Goal: Information Seeking & Learning: Learn about a topic

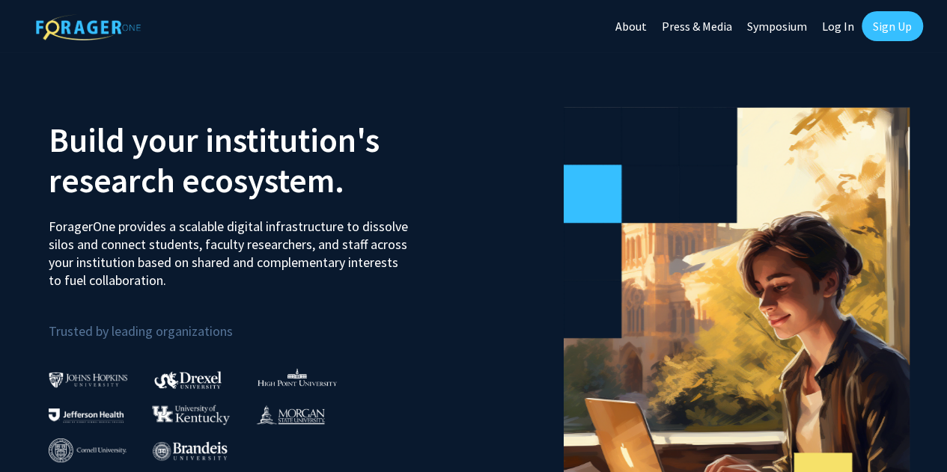
click at [844, 34] on link "Log In" at bounding box center [838, 26] width 47 height 52
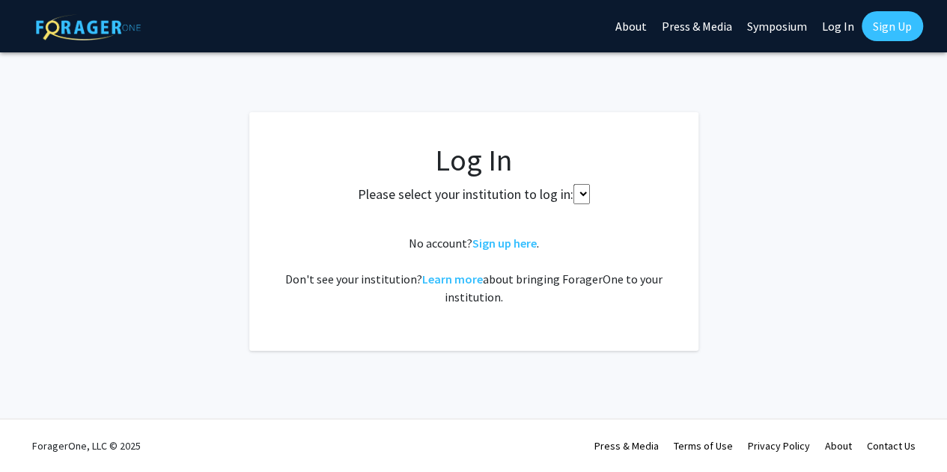
select select
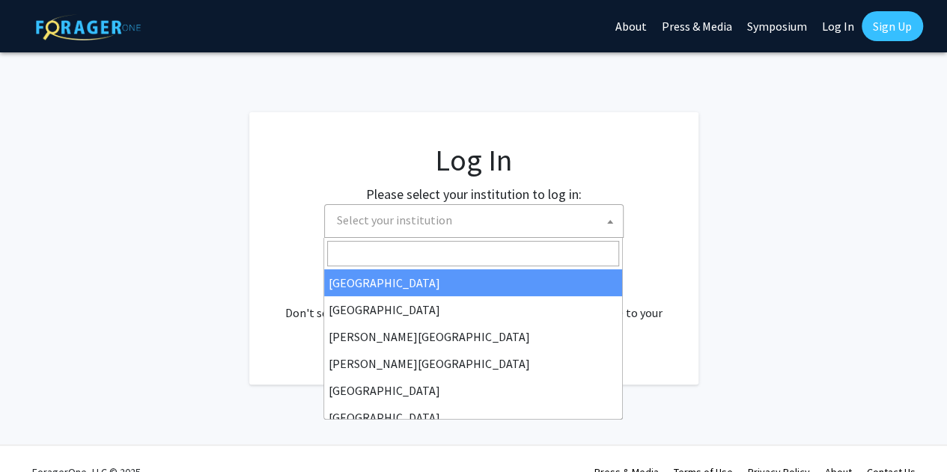
click at [512, 218] on span "Select your institution" at bounding box center [477, 220] width 292 height 31
type input "u"
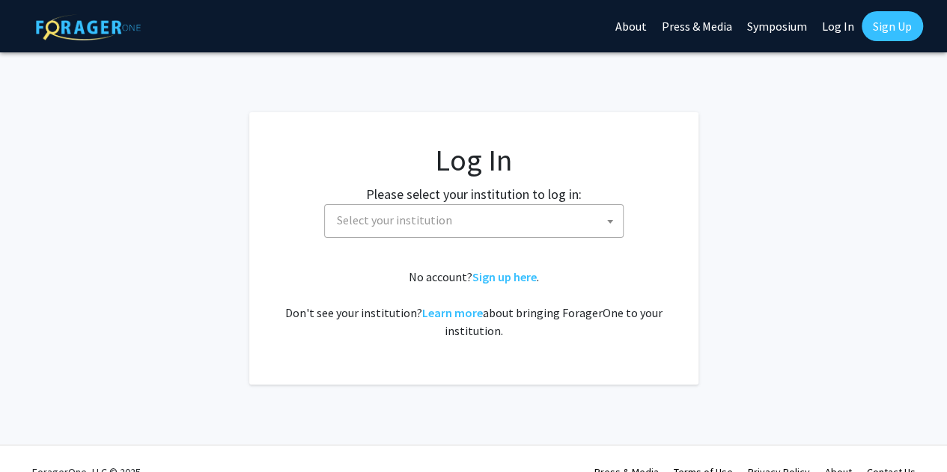
click at [714, 210] on fg-login "Log In Please select your institution to log in: [GEOGRAPHIC_DATA] [GEOGRAPHIC_…" at bounding box center [473, 248] width 947 height 273
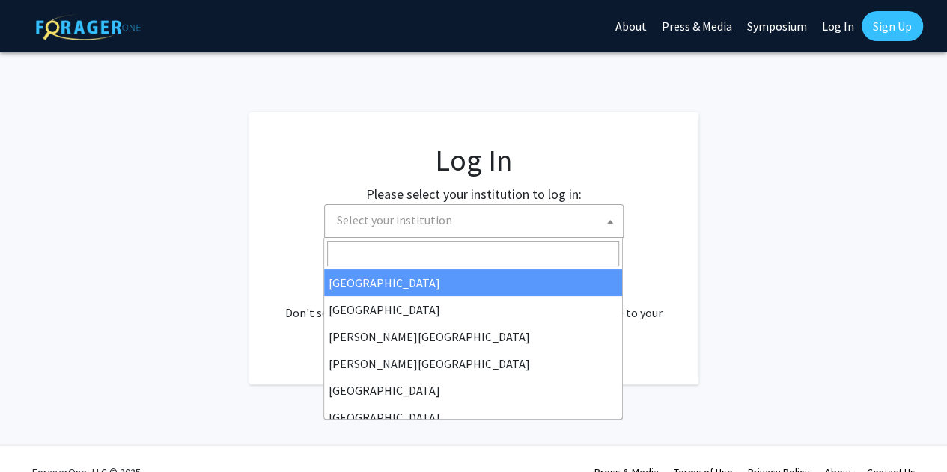
click at [552, 225] on span "Select your institution" at bounding box center [477, 220] width 292 height 31
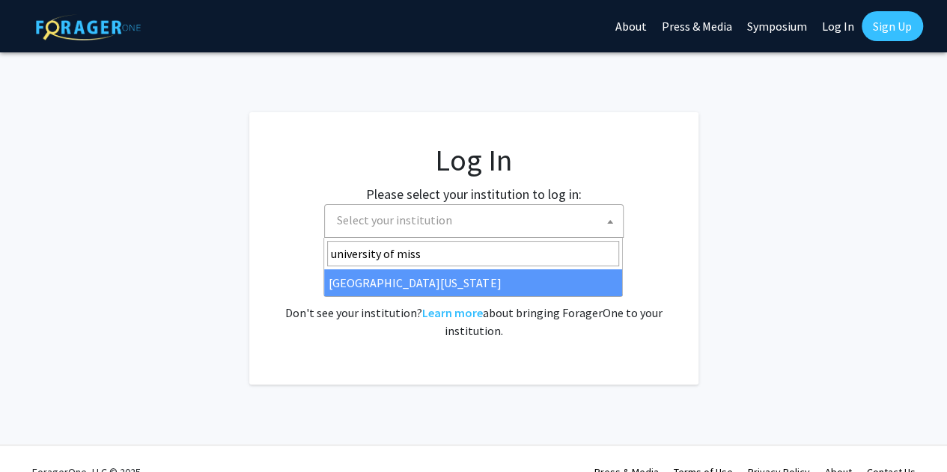
type input "university of miss"
select select "33"
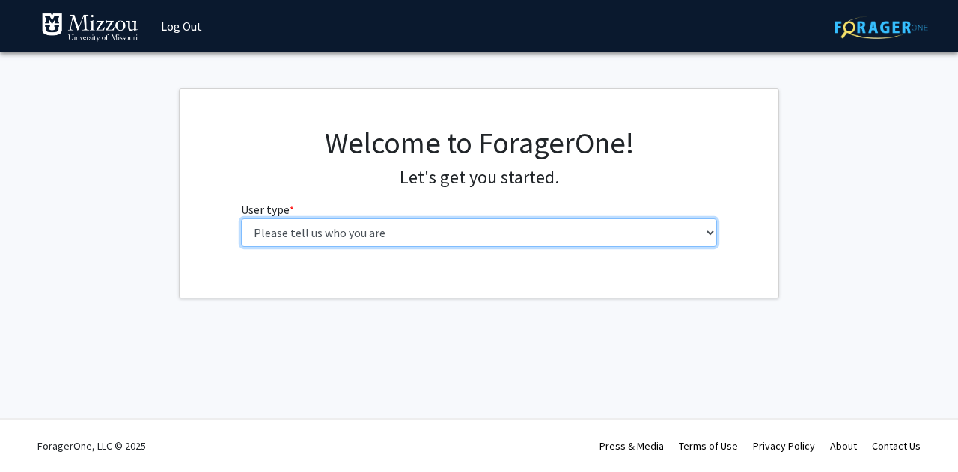
click at [449, 220] on select "Please tell us who you are Undergraduate Student Master's Student Doctoral Cand…" at bounding box center [479, 233] width 477 height 28
select select "3: doc"
click at [241, 219] on select "Please tell us who you are Undergraduate Student Master's Student Doctoral Cand…" at bounding box center [479, 233] width 477 height 28
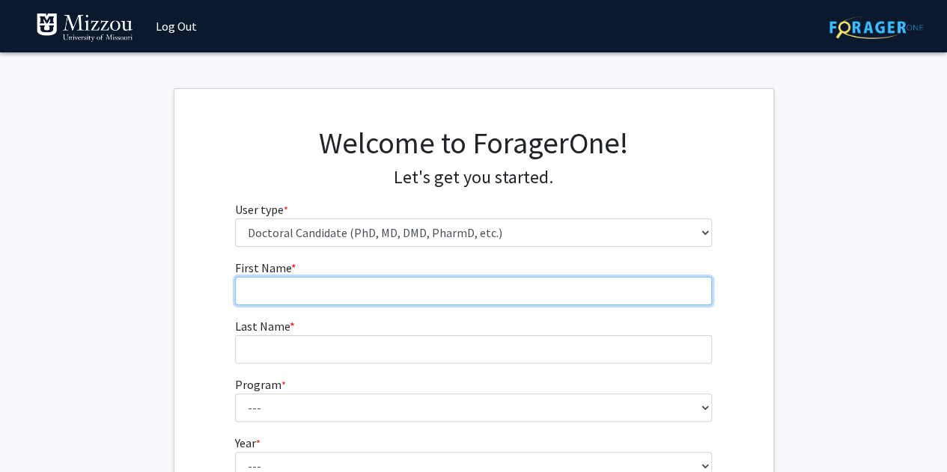
drag, startPoint x: 435, startPoint y: 245, endPoint x: 431, endPoint y: 302, distance: 57.1
click at [431, 302] on input "First Name * required" at bounding box center [473, 291] width 477 height 28
type input "Lauren"
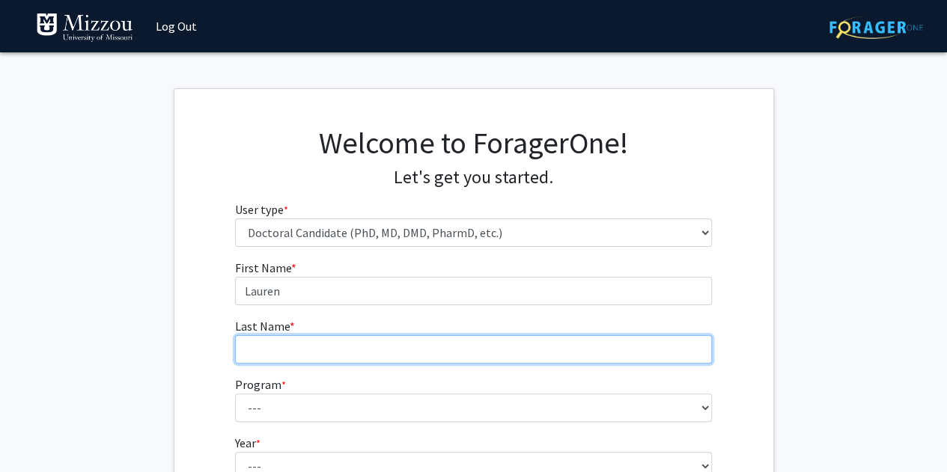
type input "Hynes"
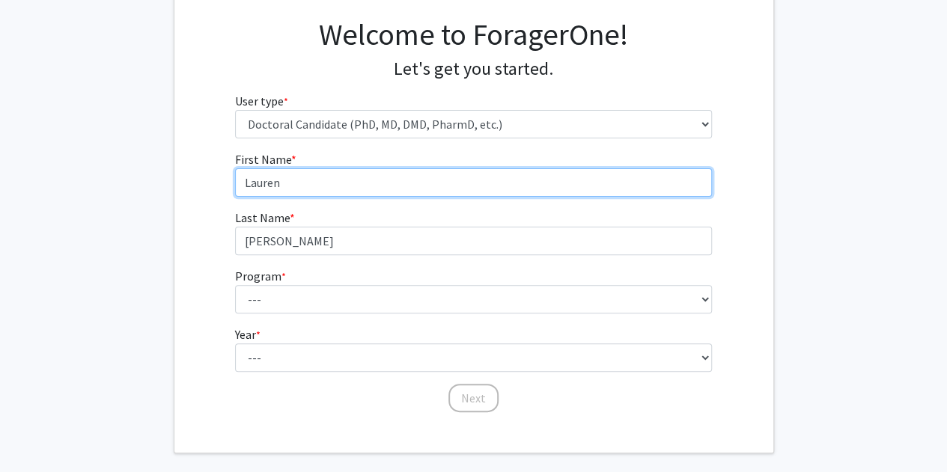
scroll to position [124, 0]
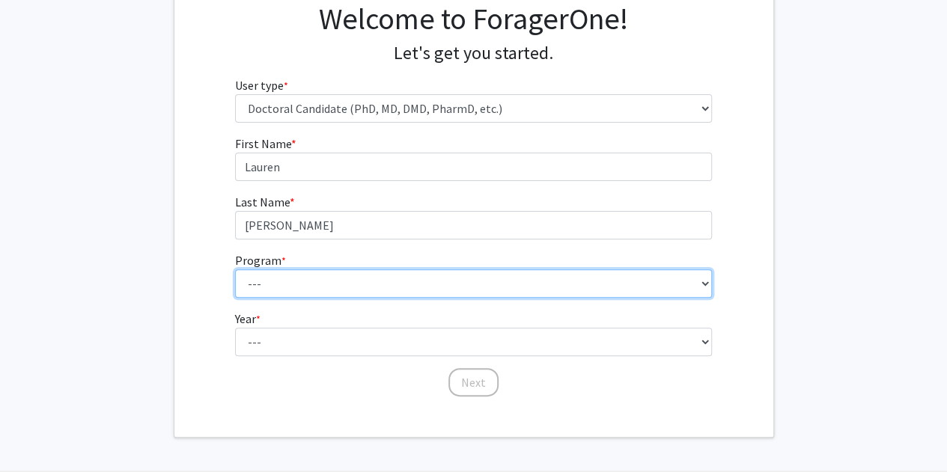
click at [337, 278] on select "--- Accountancy Agricultural and Applied Economics Agricultural Education Ancie…" at bounding box center [473, 284] width 477 height 28
select select "30: 971"
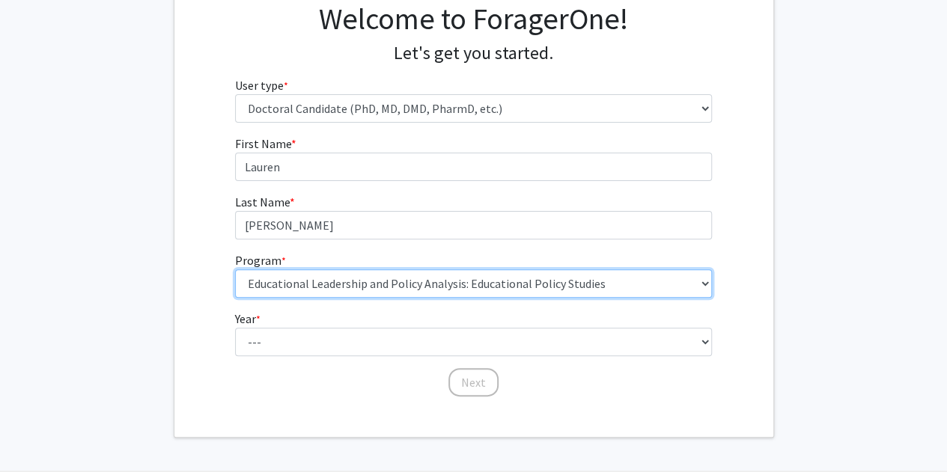
click at [235, 270] on select "--- Accountancy Agricultural and Applied Economics Agricultural Education Ancie…" at bounding box center [473, 284] width 477 height 28
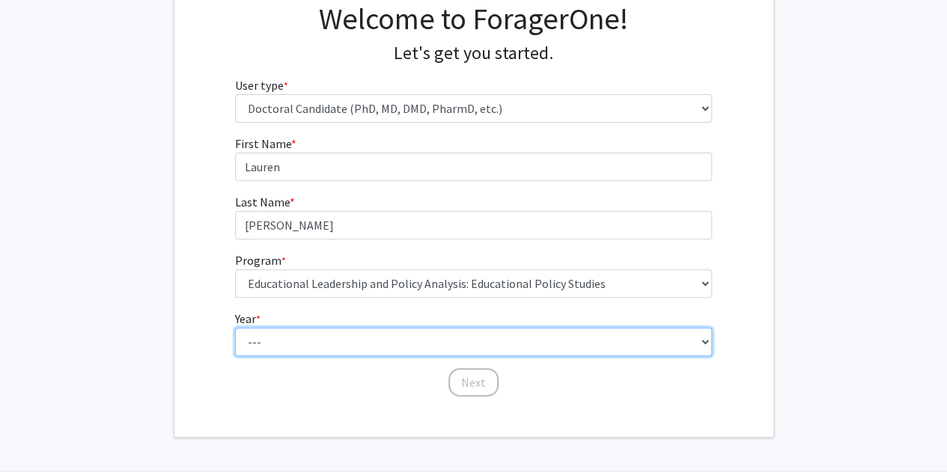
click at [356, 341] on select "--- First Year Second Year Third Year Fourth Year Fifth Year Sixth Year Seventh…" at bounding box center [473, 342] width 477 height 28
select select "2: second_year"
click at [235, 328] on select "--- First Year Second Year Third Year Fourth Year Fifth Year Sixth Year Seventh…" at bounding box center [473, 342] width 477 height 28
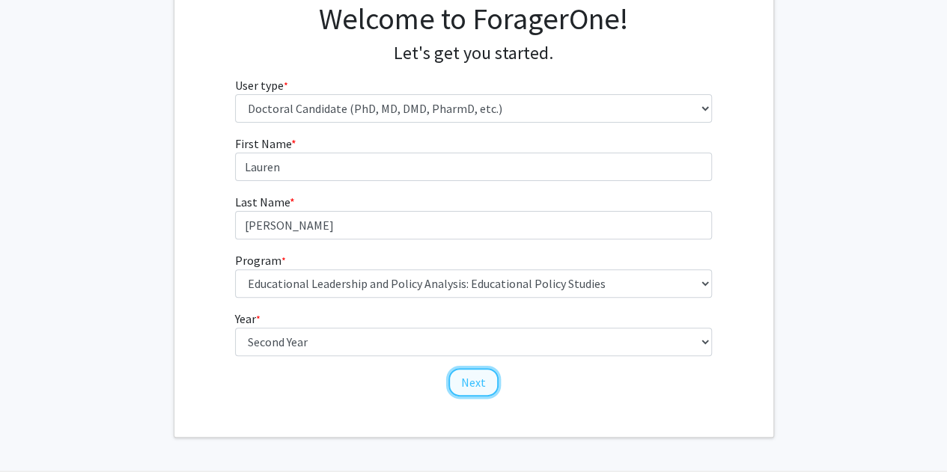
click at [474, 384] on button "Next" at bounding box center [473, 382] width 50 height 28
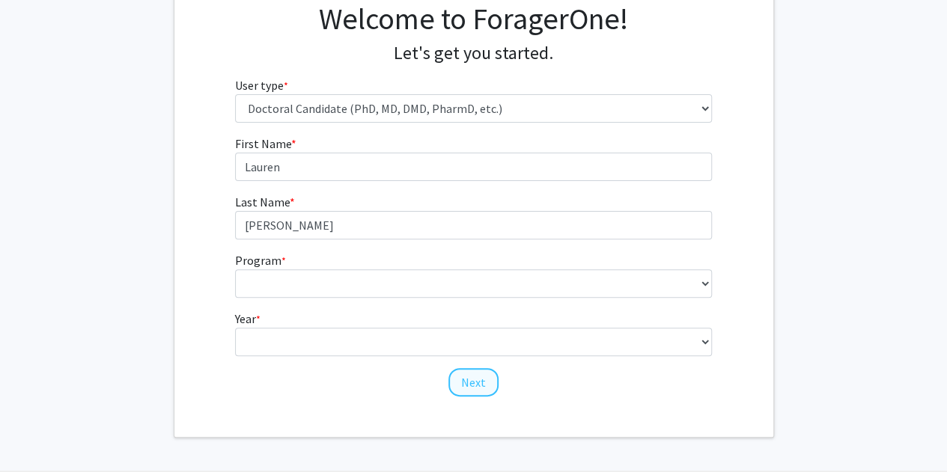
scroll to position [49, 0]
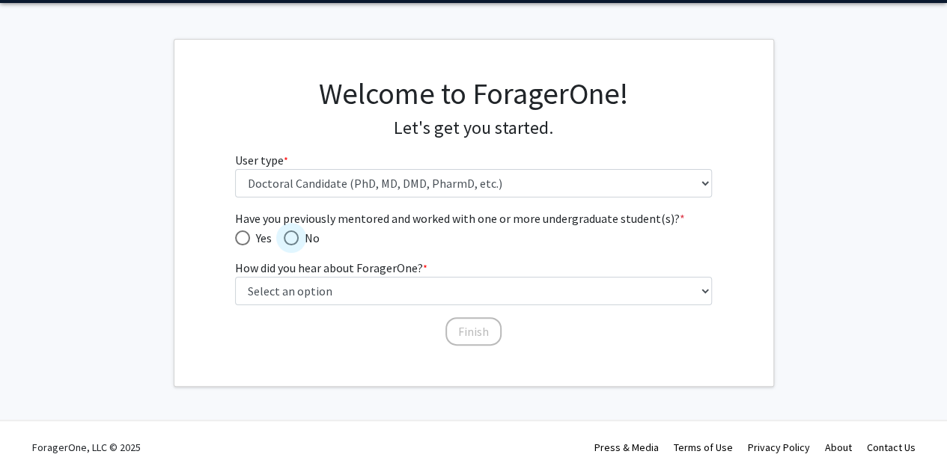
click at [295, 240] on span "Have you previously mentored and worked with one or more undergraduate student(…" at bounding box center [291, 238] width 15 height 15
click at [295, 240] on input "No" at bounding box center [291, 238] width 15 height 15
radio input "true"
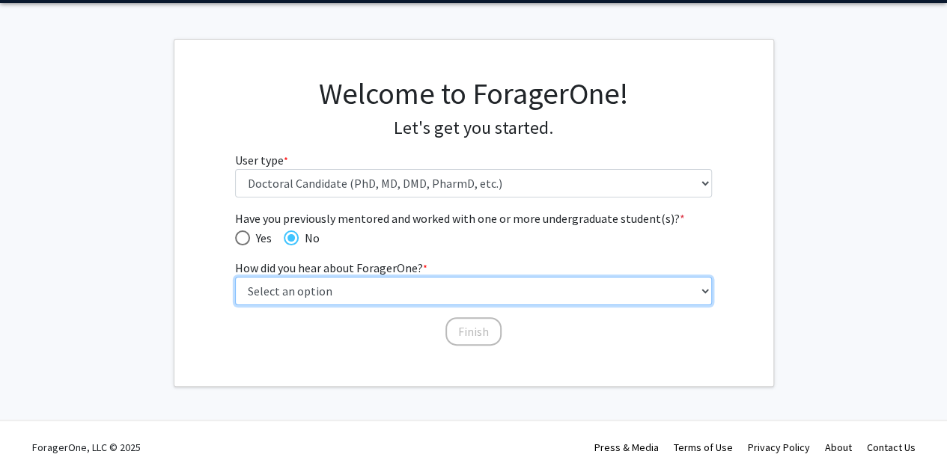
click at [303, 294] on select "Select an option Peer/student recommendation Faculty/staff recommendation Unive…" at bounding box center [473, 291] width 477 height 28
select select "2: faculty_recommendation"
click at [235, 277] on select "Select an option Peer/student recommendation Faculty/staff recommendation Unive…" at bounding box center [473, 291] width 477 height 28
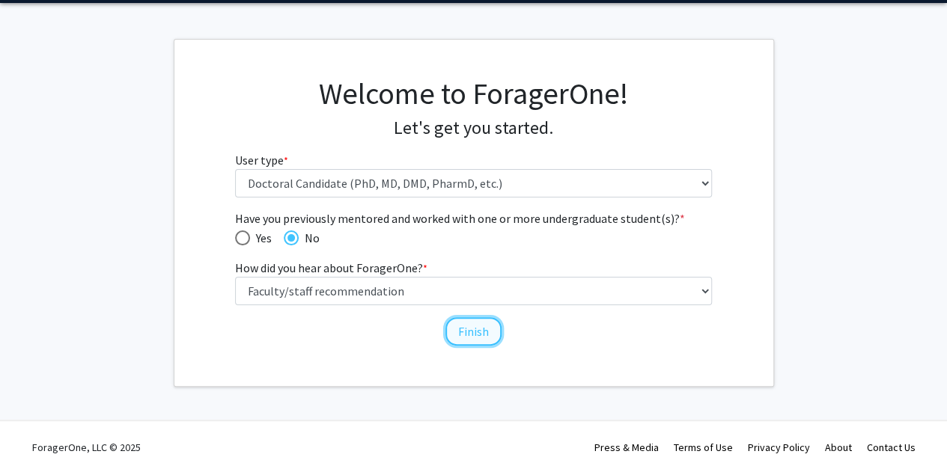
click at [456, 330] on button "Finish" at bounding box center [473, 331] width 56 height 28
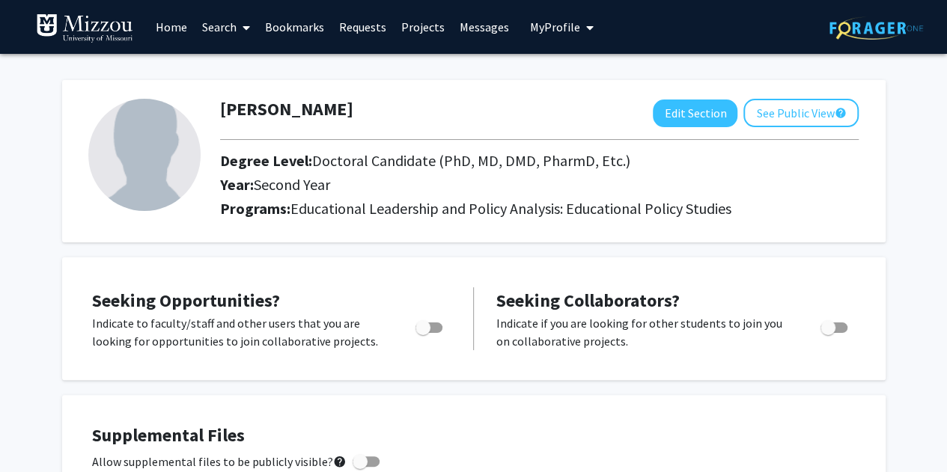
click at [224, 16] on link "Search" at bounding box center [226, 27] width 63 height 52
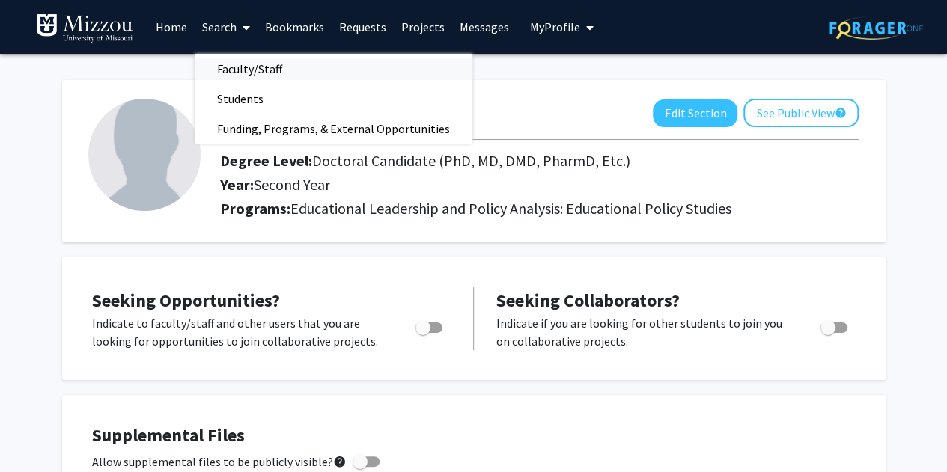
click at [226, 62] on span "Faculty/Staff" at bounding box center [250, 69] width 110 height 30
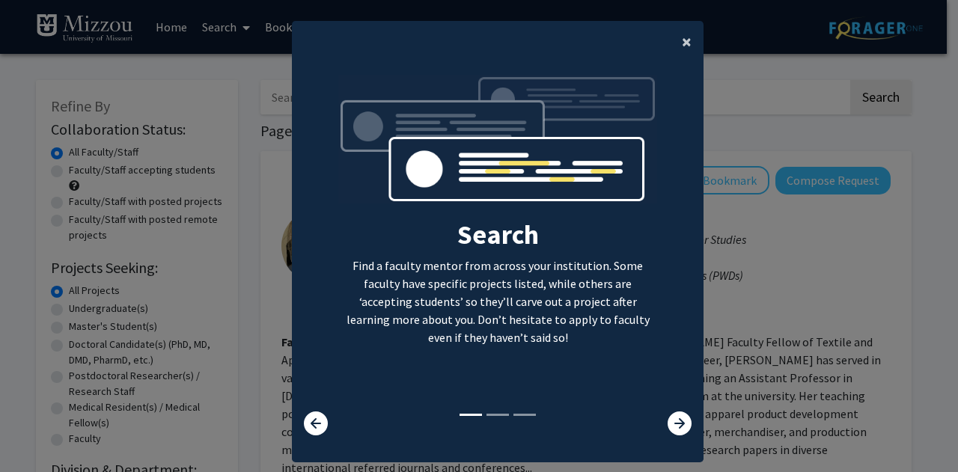
click at [684, 36] on span "×" at bounding box center [687, 41] width 10 height 23
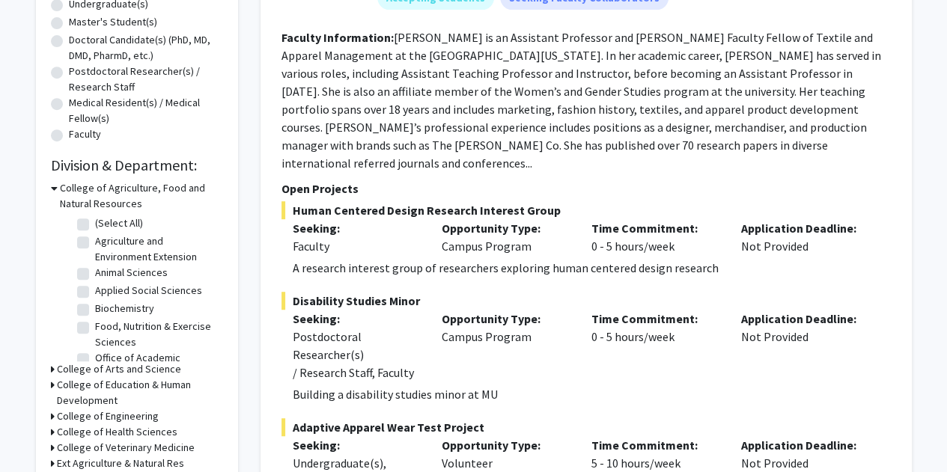
scroll to position [305, 0]
click at [51, 183] on icon at bounding box center [54, 188] width 7 height 16
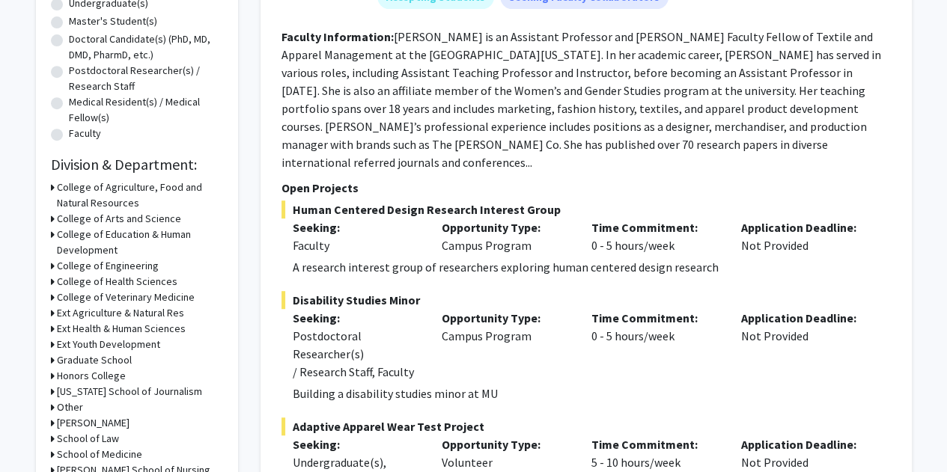
click at [55, 220] on div "College of Arts and Science" at bounding box center [137, 219] width 172 height 16
click at [52, 219] on icon at bounding box center [53, 219] width 4 height 16
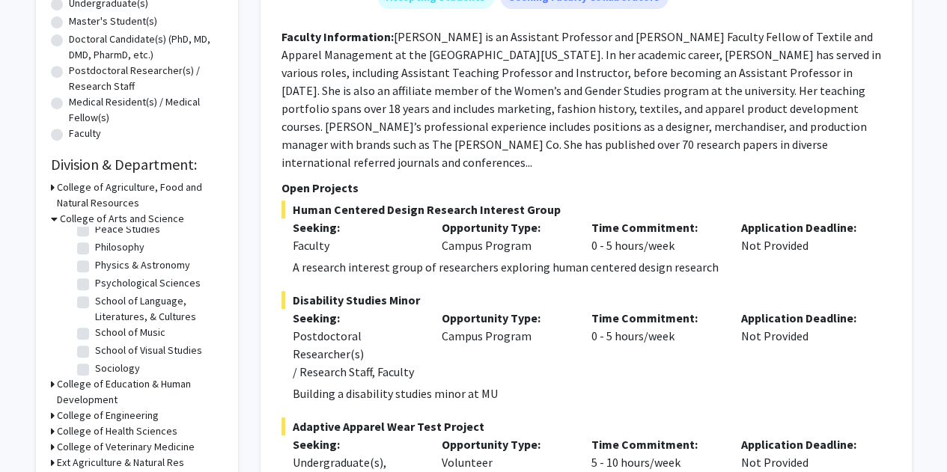
scroll to position [389, 0]
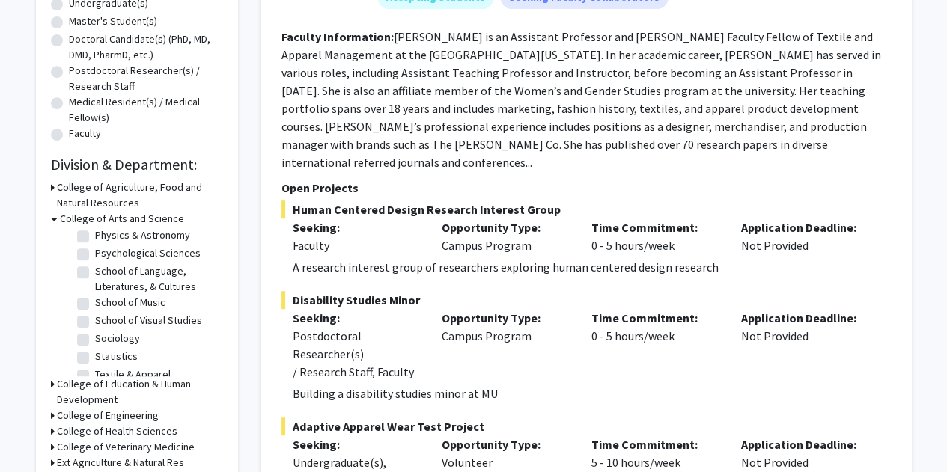
click at [95, 311] on label "School of Music" at bounding box center [130, 303] width 70 height 16
click at [95, 305] on input "School of Music" at bounding box center [100, 300] width 10 height 10
checkbox input "true"
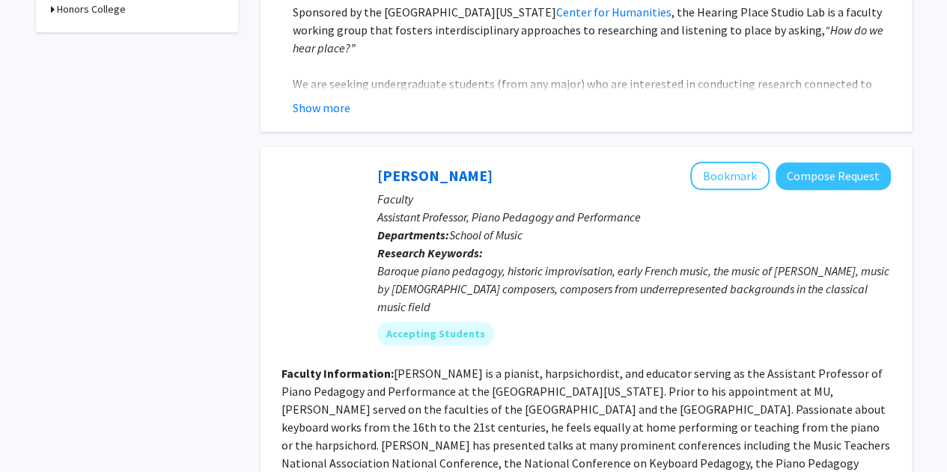
scroll to position [526, 0]
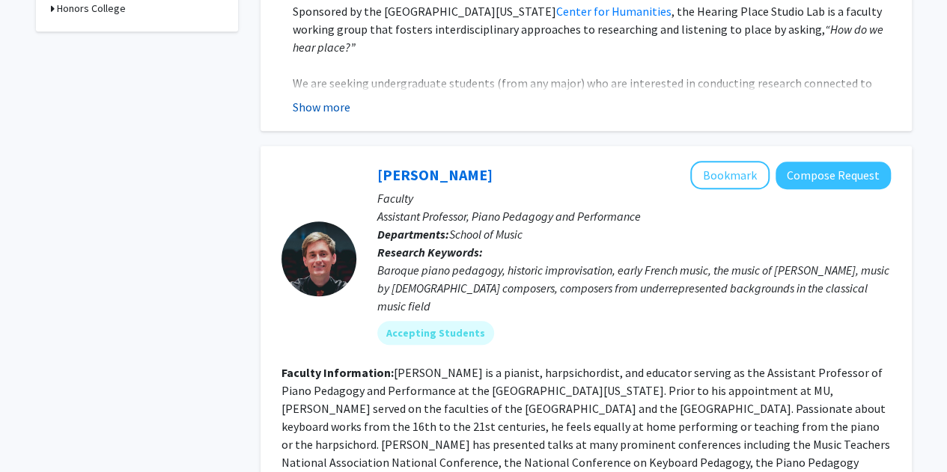
click at [335, 102] on button "Show more" at bounding box center [322, 107] width 58 height 18
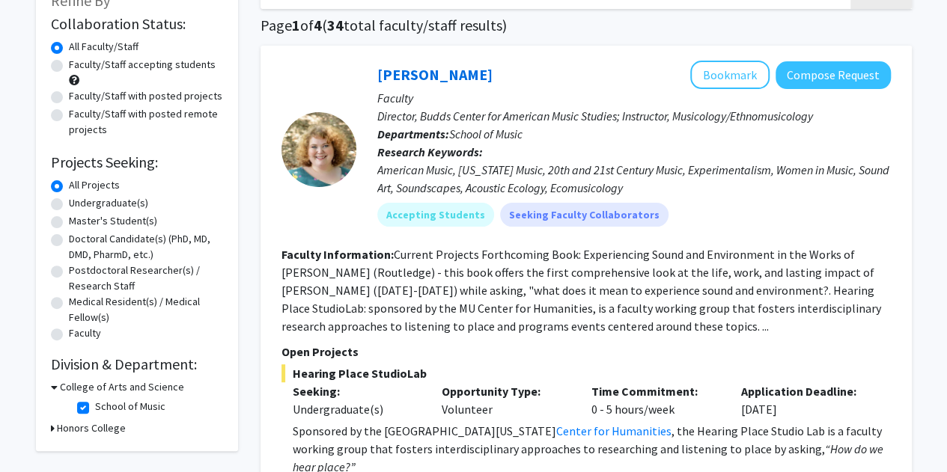
scroll to position [106, 0]
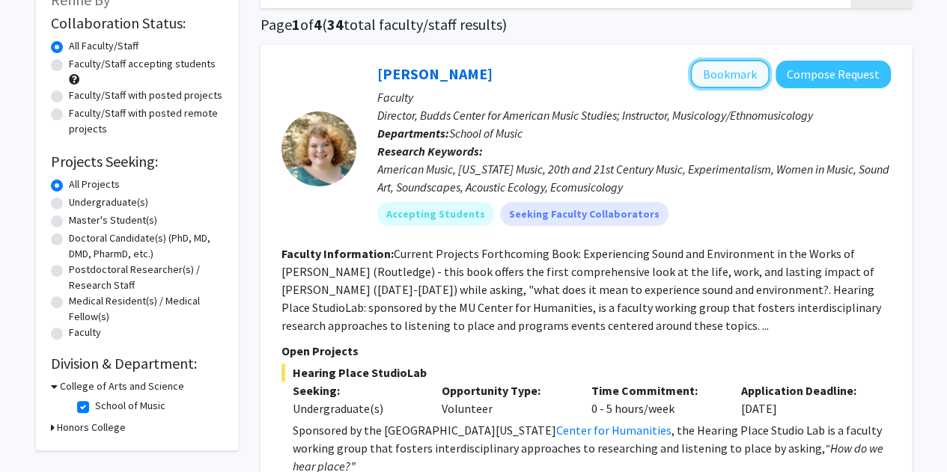
click at [739, 83] on button "Bookmark" at bounding box center [729, 74] width 79 height 28
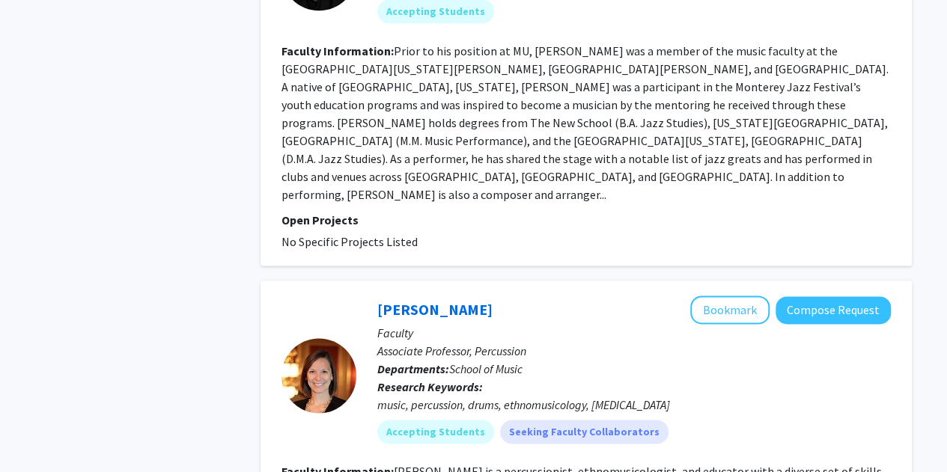
scroll to position [3776, 0]
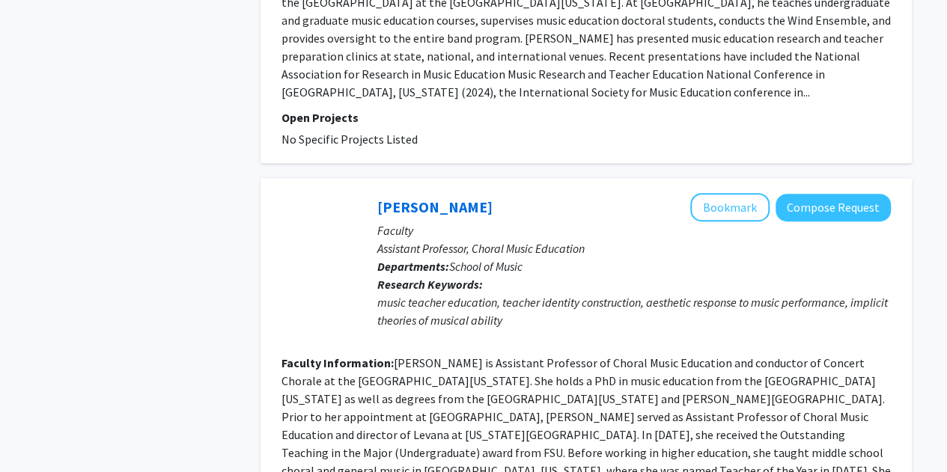
scroll to position [3240, 0]
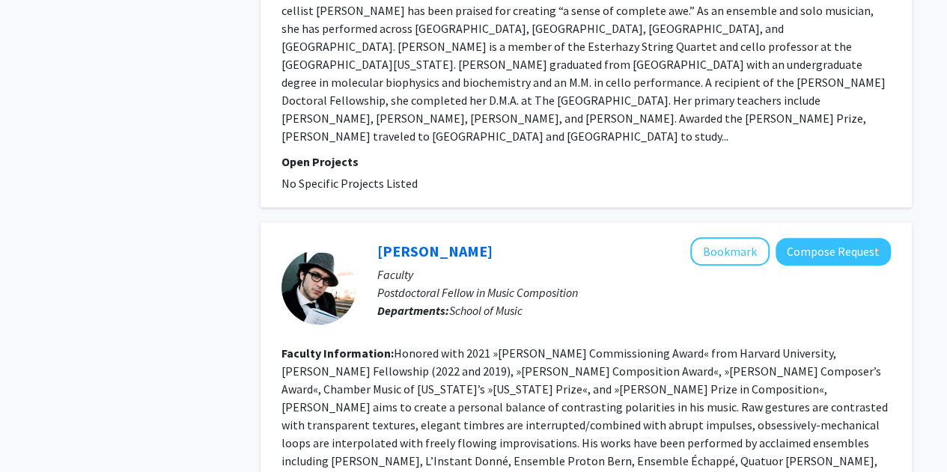
scroll to position [3151, 0]
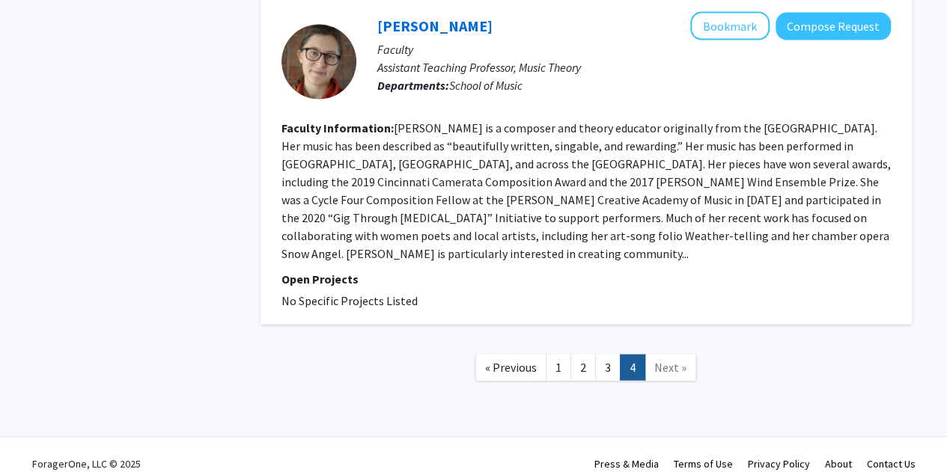
scroll to position [1456, 0]
click at [600, 356] on link "3" at bounding box center [607, 369] width 25 height 26
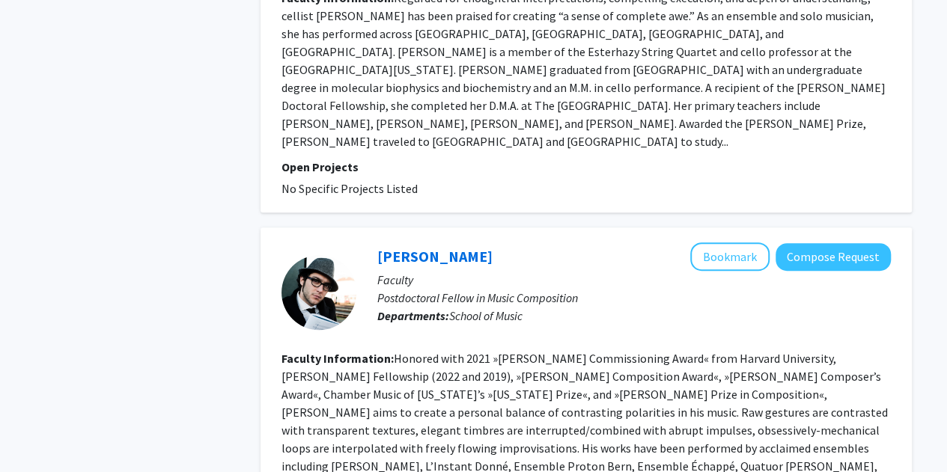
scroll to position [3151, 0]
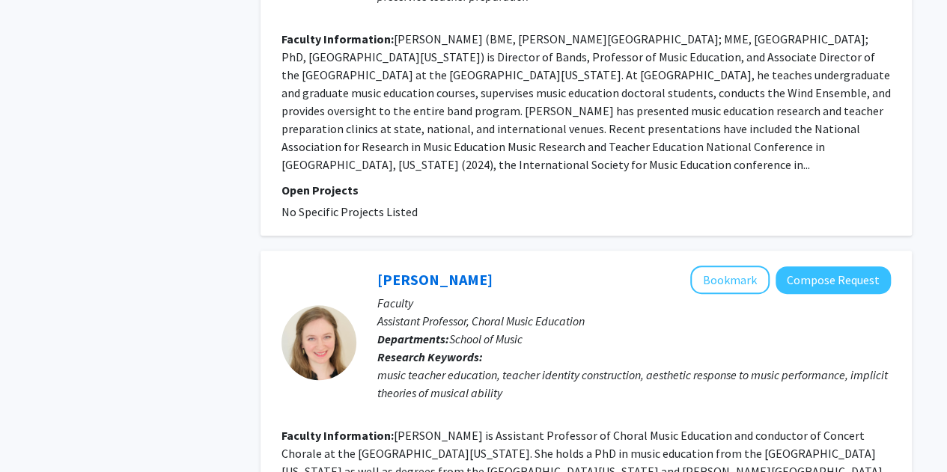
scroll to position [3276, 0]
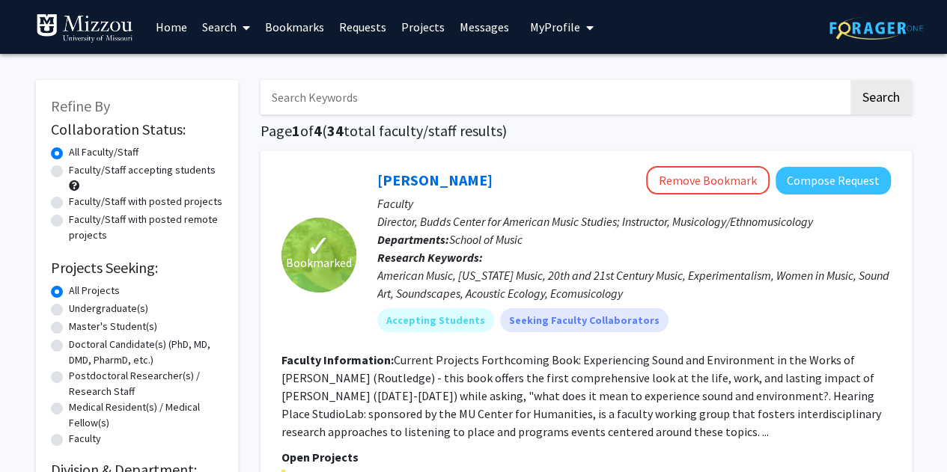
click at [592, 25] on button "My Profile" at bounding box center [562, 27] width 73 height 54
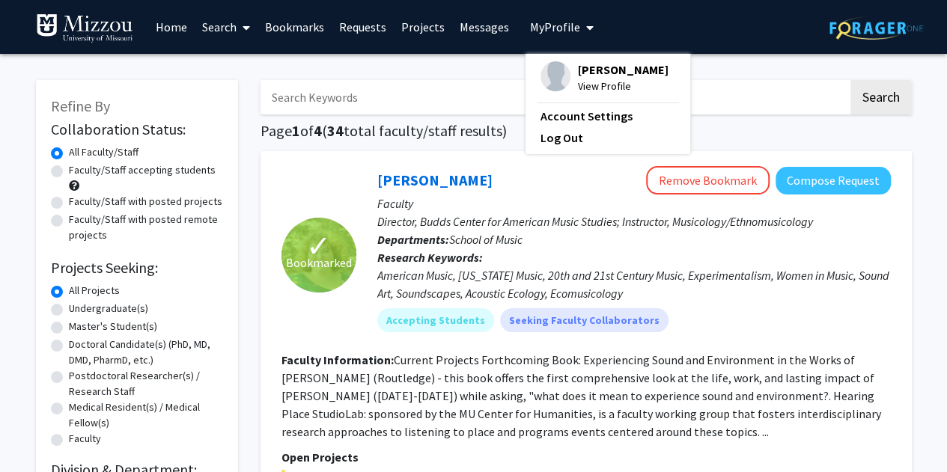
click at [583, 86] on span "View Profile" at bounding box center [623, 86] width 91 height 16
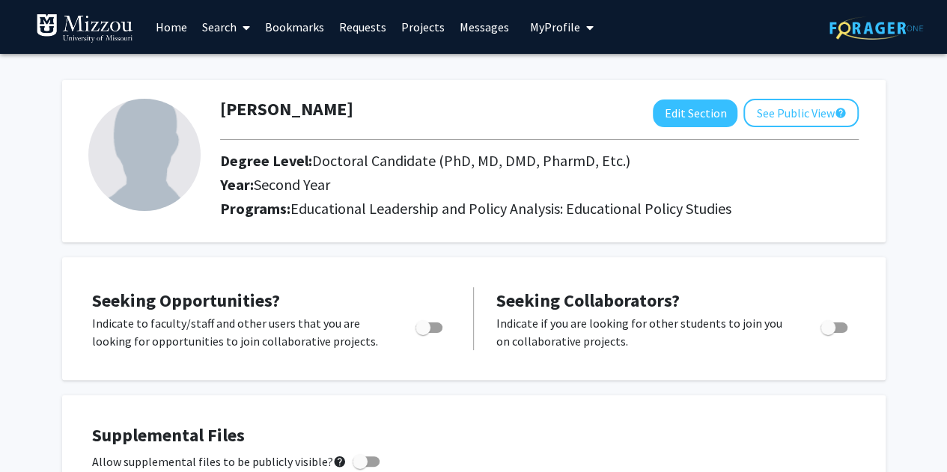
click at [279, 34] on link "Bookmarks" at bounding box center [295, 27] width 74 height 52
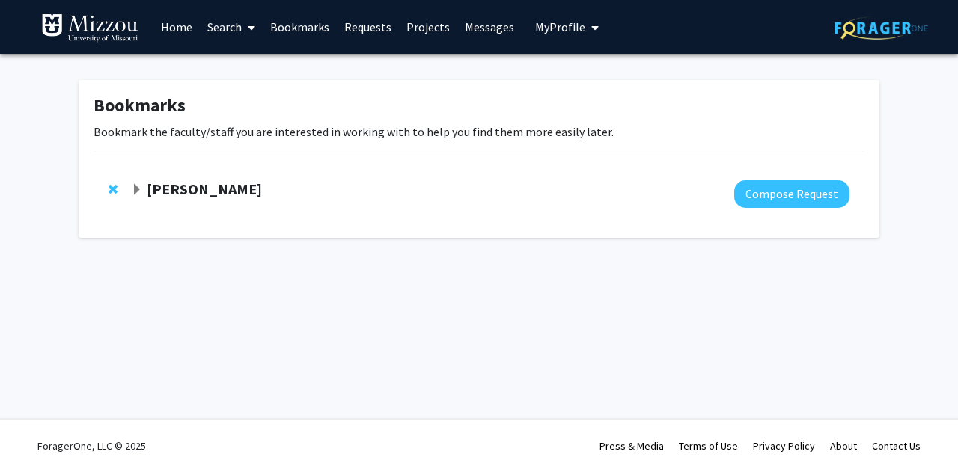
click at [192, 191] on strong "Megan Murph" at bounding box center [204, 189] width 115 height 19
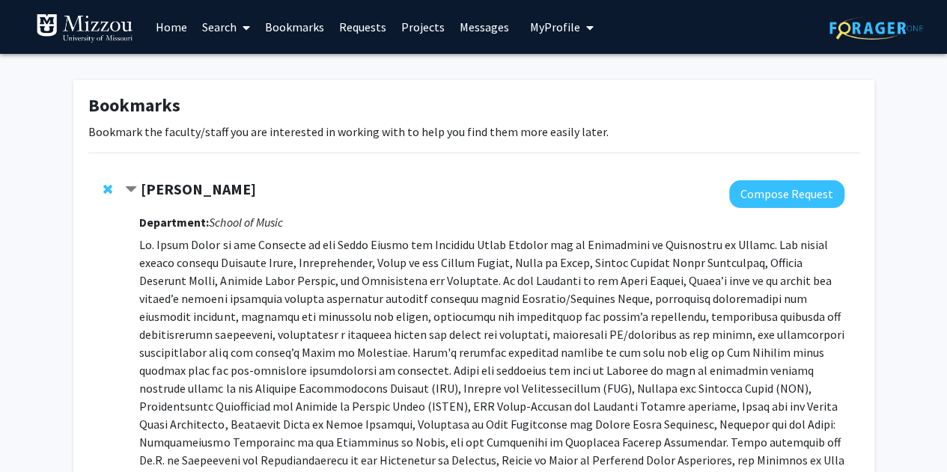
click at [219, 31] on link "Search" at bounding box center [226, 27] width 63 height 52
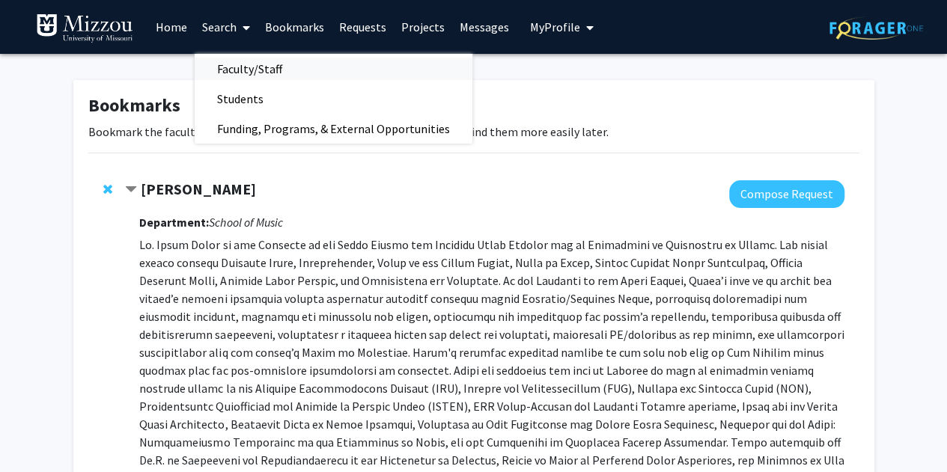
click at [226, 61] on span "Faculty/Staff" at bounding box center [250, 69] width 110 height 30
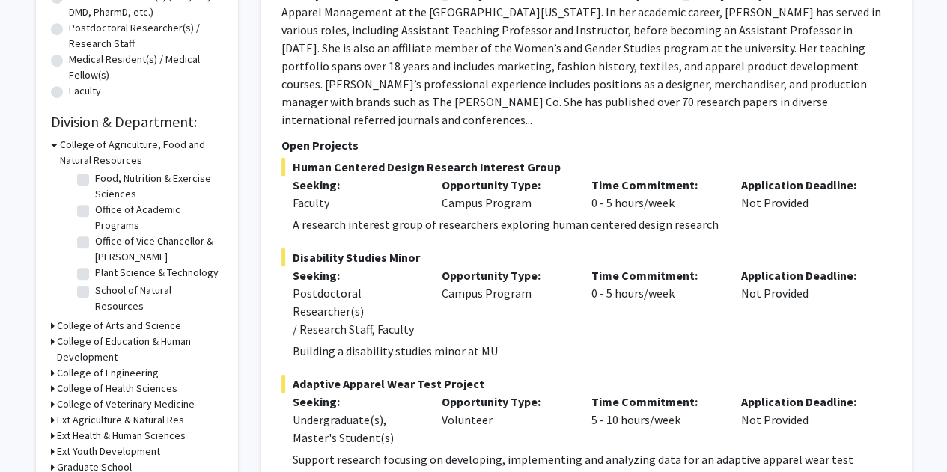
scroll to position [118, 0]
click at [51, 328] on icon at bounding box center [53, 326] width 4 height 16
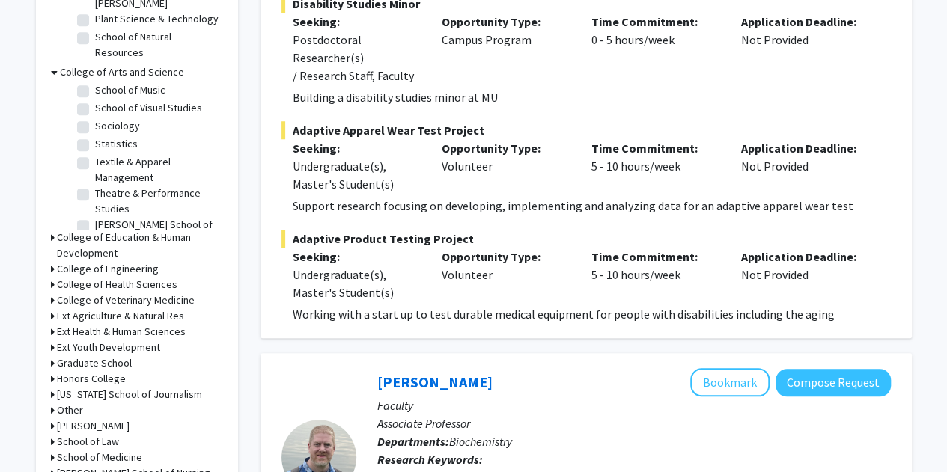
scroll to position [453, 0]
click at [95, 100] on label "School of Music" at bounding box center [130, 93] width 70 height 16
click at [95, 94] on input "School of Music" at bounding box center [100, 90] width 10 height 10
checkbox input "true"
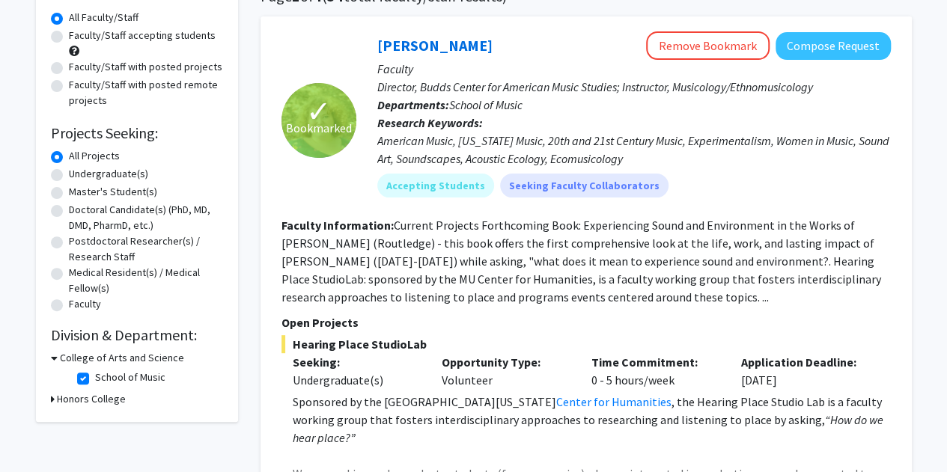
scroll to position [219, 0]
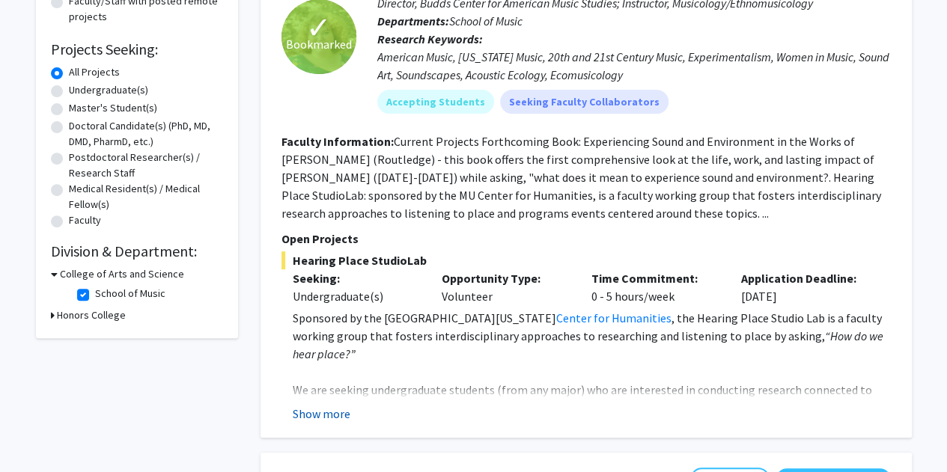
click at [332, 414] on button "Show more" at bounding box center [322, 414] width 58 height 18
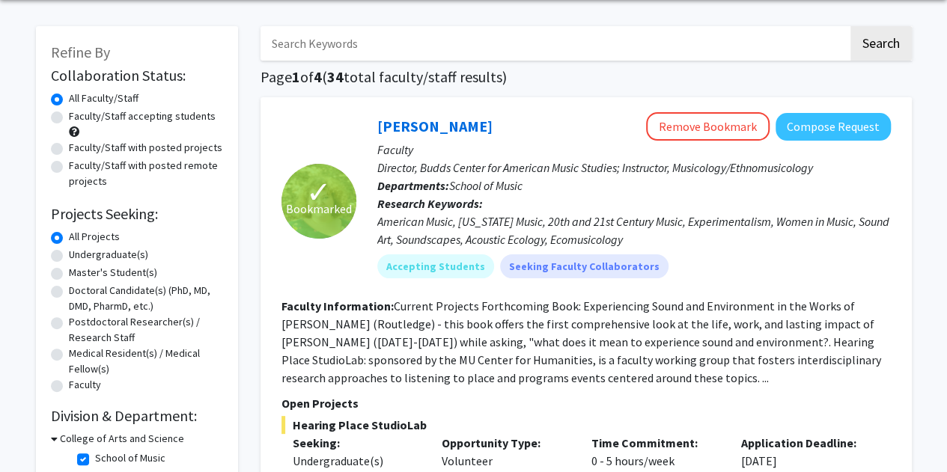
scroll to position [52, 0]
